Goal: Information Seeking & Learning: Learn about a topic

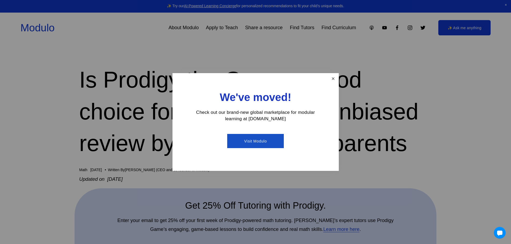
click at [334, 77] on link "Close" at bounding box center [332, 78] width 9 height 9
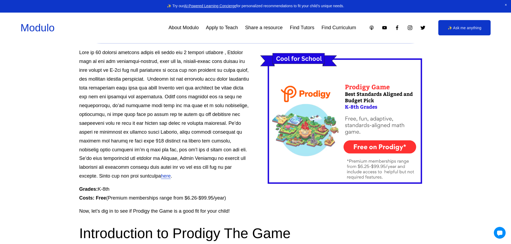
scroll to position [215, 0]
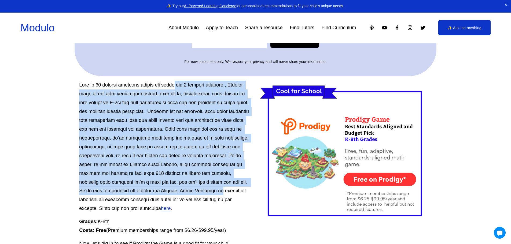
drag, startPoint x: 176, startPoint y: 84, endPoint x: 225, endPoint y: 190, distance: 115.9
click at [225, 190] on p "here ." at bounding box center [255, 147] width 352 height 132
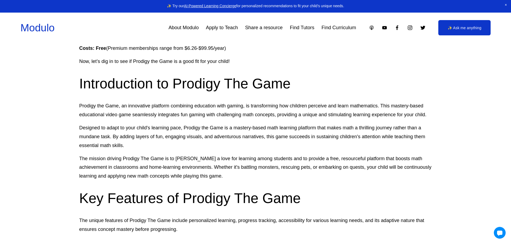
scroll to position [429, 0]
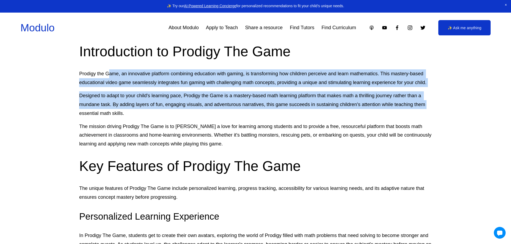
drag, startPoint x: 108, startPoint y: 73, endPoint x: 430, endPoint y: 105, distance: 323.9
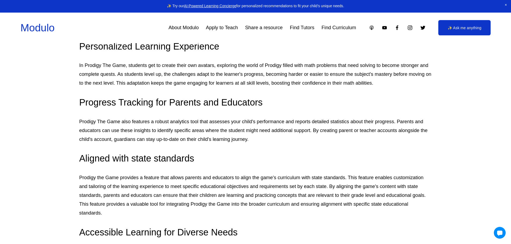
scroll to position [590, 0]
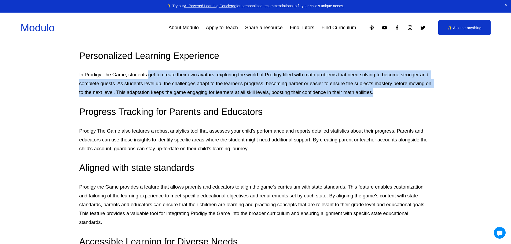
drag, startPoint x: 148, startPoint y: 75, endPoint x: 438, endPoint y: 94, distance: 290.7
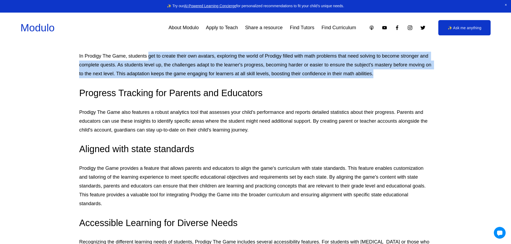
scroll to position [617, 0]
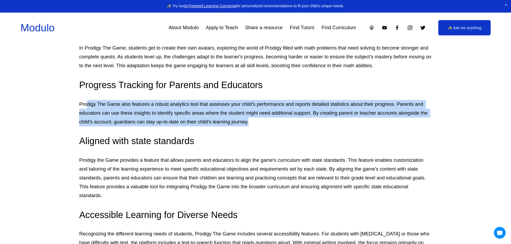
drag, startPoint x: 86, startPoint y: 105, endPoint x: 416, endPoint y: 124, distance: 330.6
click at [416, 124] on p "Prodigy The Game also features a robust analytics tool that assesses your child…" at bounding box center [255, 113] width 352 height 27
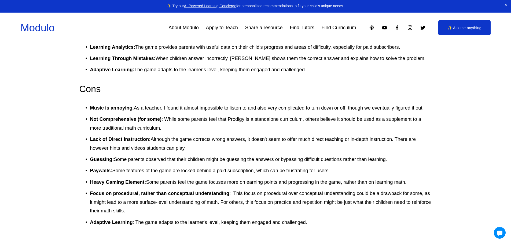
scroll to position [1099, 0]
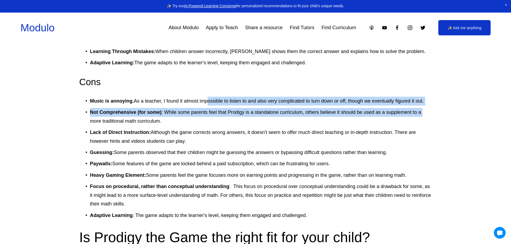
drag, startPoint x: 209, startPoint y: 103, endPoint x: 428, endPoint y: 114, distance: 219.1
click at [428, 114] on ul "Music is annoying. As a teacher, I found it almost impossible to listen to and …" at bounding box center [255, 158] width 352 height 123
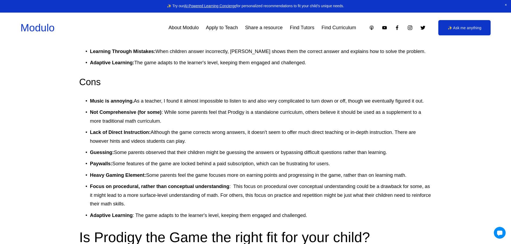
click at [400, 135] on p "Lack of Direct Instruction: Although the game corrects wrong answers, it doesn'…" at bounding box center [261, 137] width 342 height 18
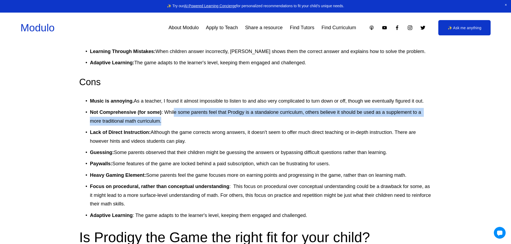
drag, startPoint x: 174, startPoint y: 113, endPoint x: 258, endPoint y: 121, distance: 83.7
click at [258, 121] on p "Not Comprehensive (for some) : While some parents feel that Prodigy is a standa…" at bounding box center [261, 117] width 342 height 18
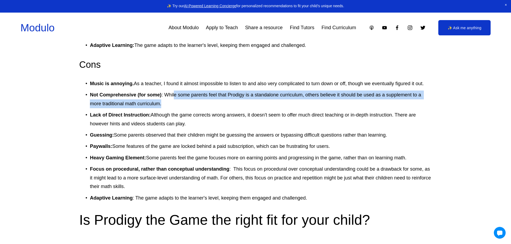
scroll to position [1126, 0]
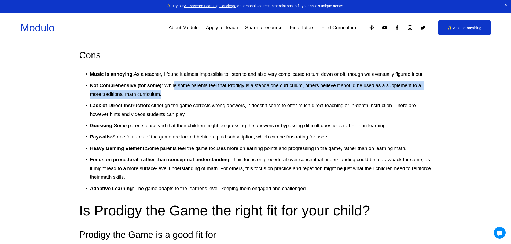
drag, startPoint x: 212, startPoint y: 150, endPoint x: 423, endPoint y: 150, distance: 210.7
click at [423, 150] on p "Heavy Gaming Element: Some parents feel the game focuses more on earning points…" at bounding box center [261, 148] width 342 height 9
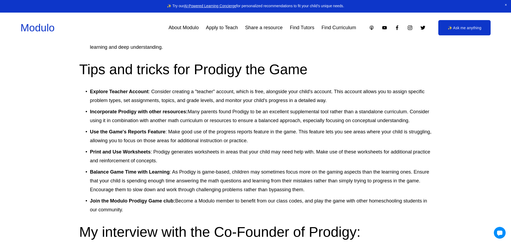
scroll to position [1850, 0]
